Goal: Task Accomplishment & Management: Complete application form

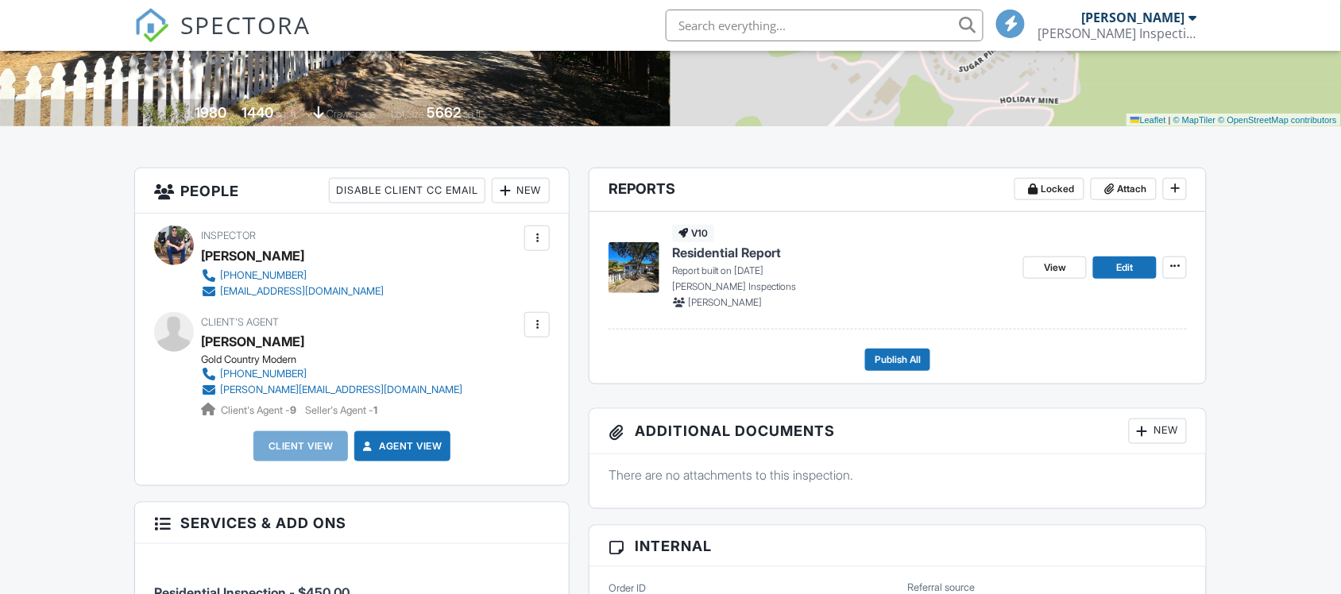
click at [513, 192] on div "New" at bounding box center [521, 190] width 58 height 25
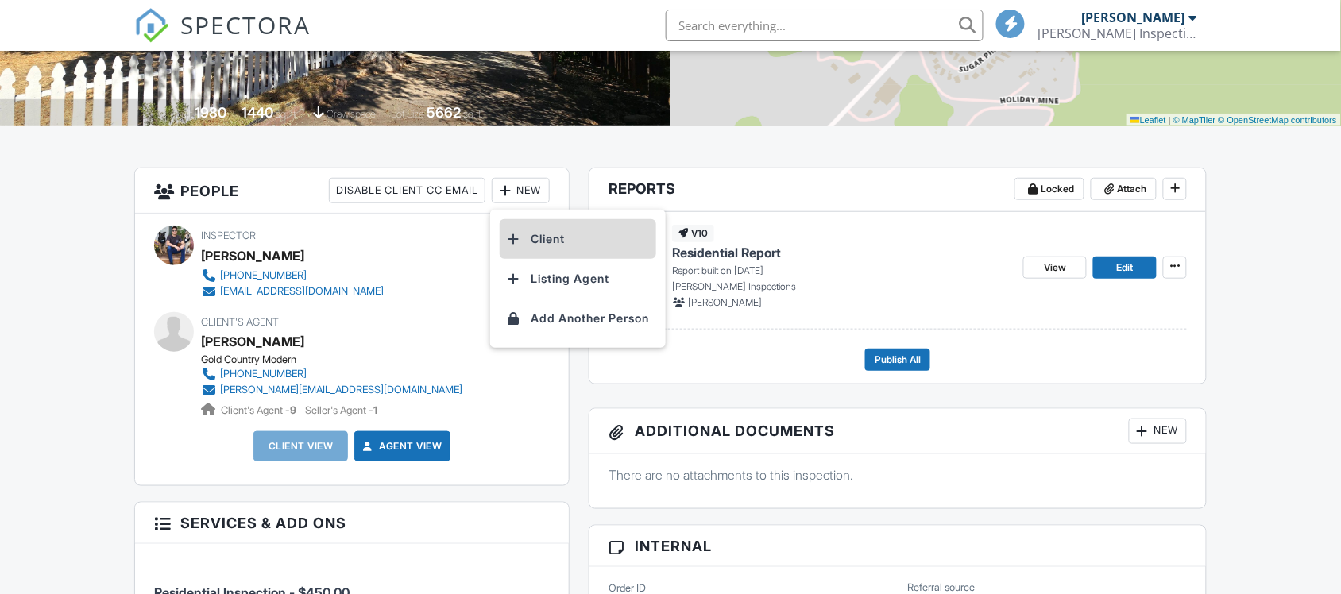
click at [544, 238] on li "Client" at bounding box center [578, 239] width 157 height 40
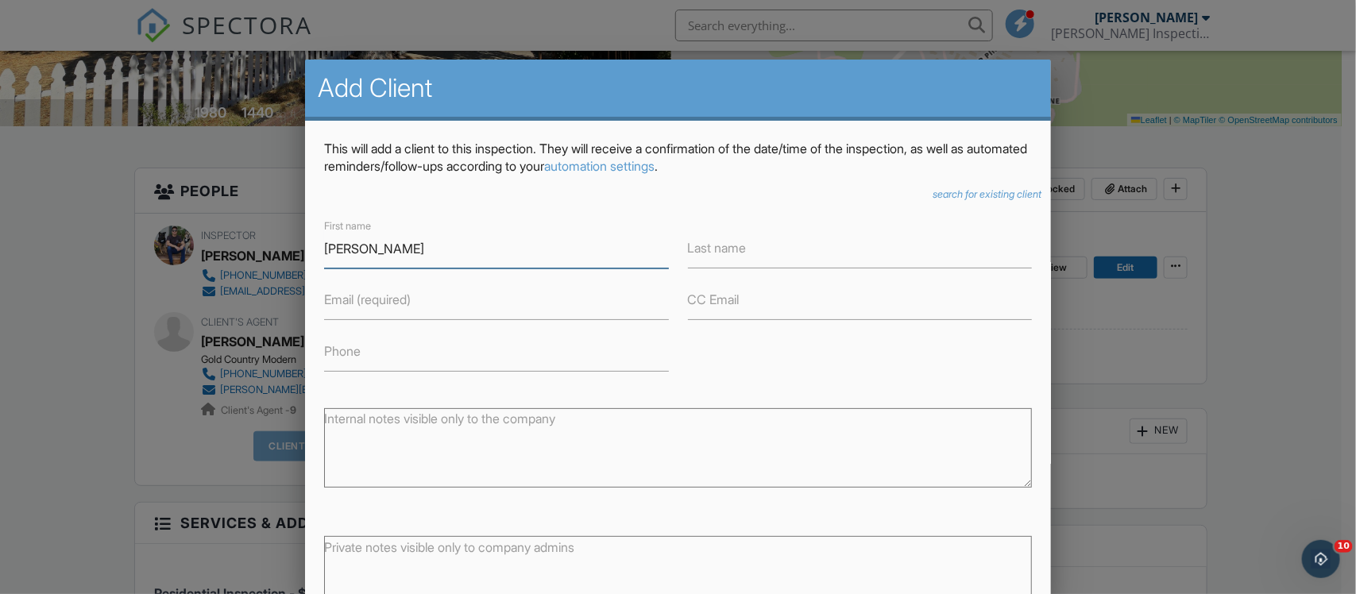
type input "[PERSON_NAME]"
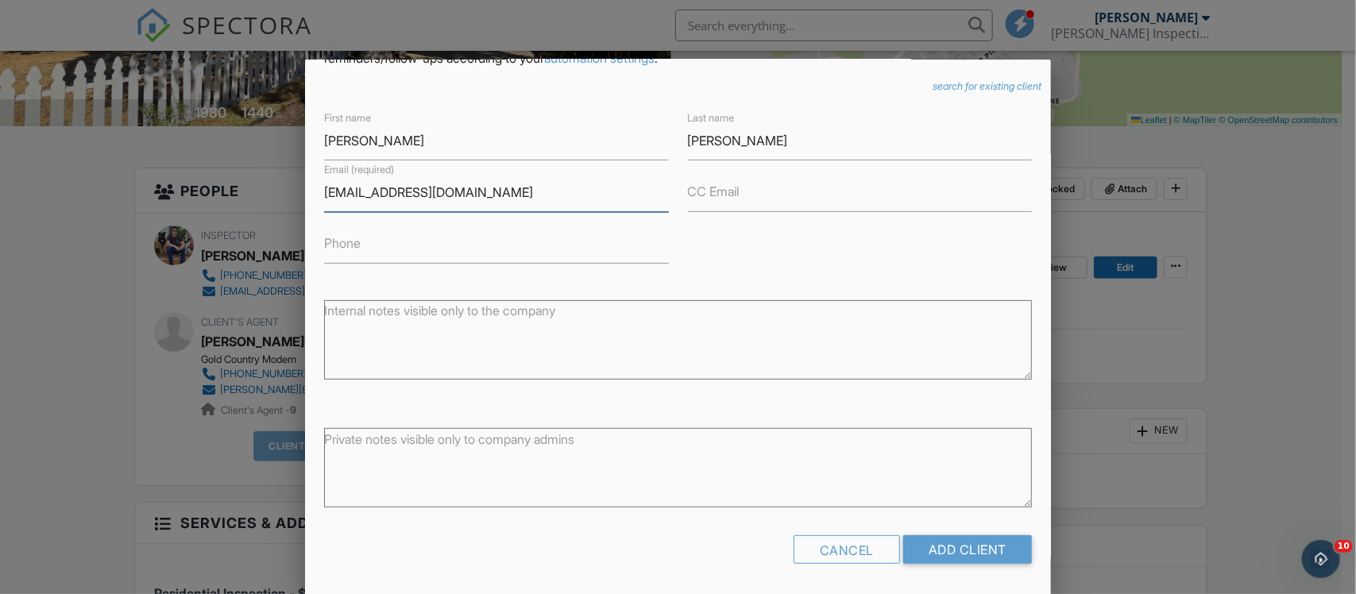
scroll to position [109, 0]
type input "StephenMcNally@earthlink.net"
click at [970, 545] on input "Add Client" at bounding box center [967, 550] width 129 height 29
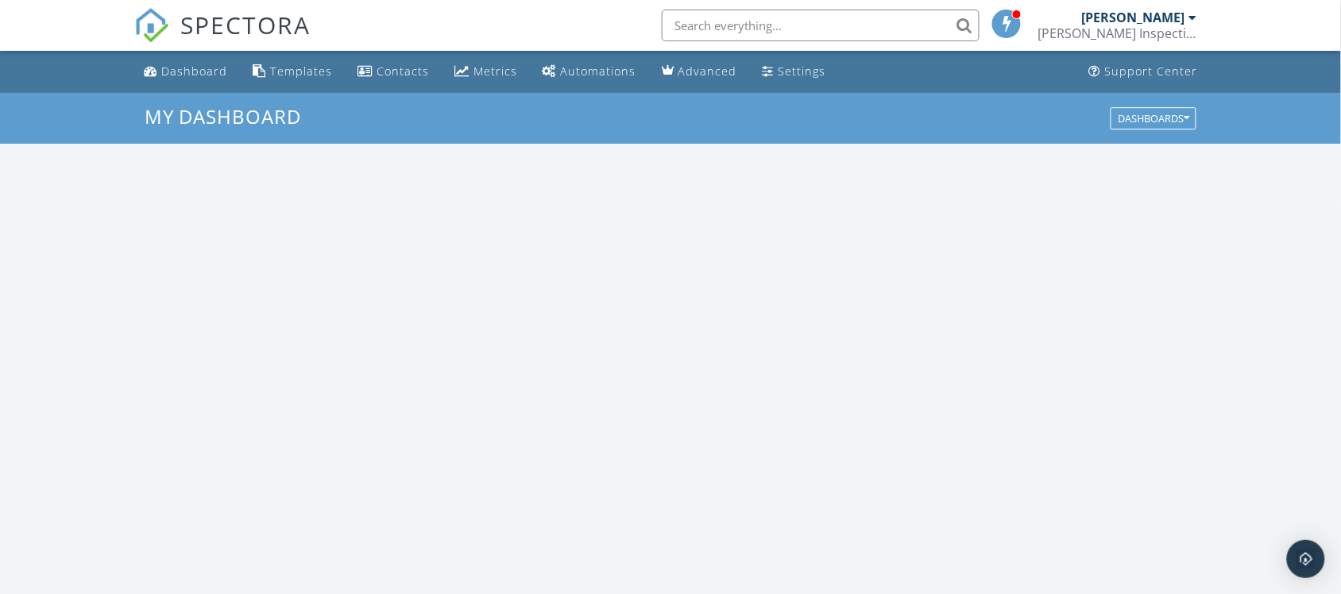
scroll to position [1476, 1372]
